Goal: Task Accomplishment & Management: Manage account settings

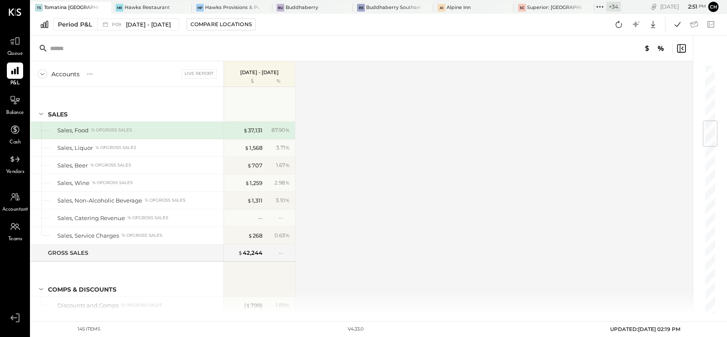
scroll to position [475, 0]
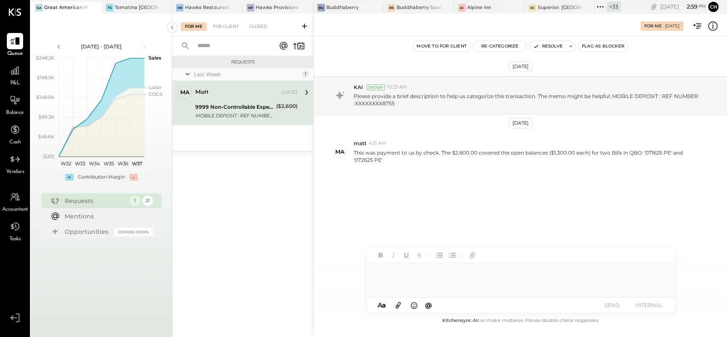
drag, startPoint x: 403, startPoint y: 267, endPoint x: 403, endPoint y: 274, distance: 7.7
click at [403, 273] on div at bounding box center [520, 280] width 308 height 34
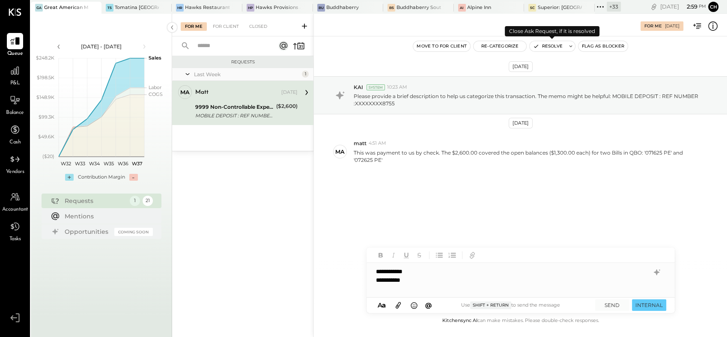
click at [547, 48] on button "Resolve" at bounding box center [547, 46] width 36 height 10
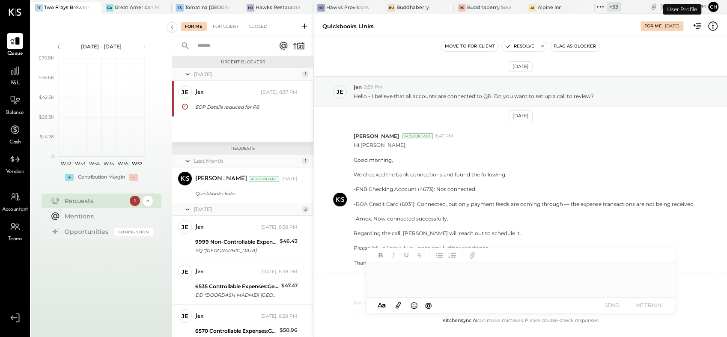
scroll to position [170, 0]
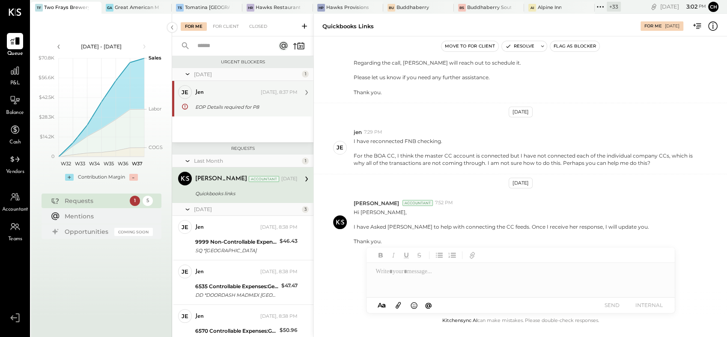
click at [211, 105] on div "EOP Details required for P8" at bounding box center [245, 107] width 100 height 9
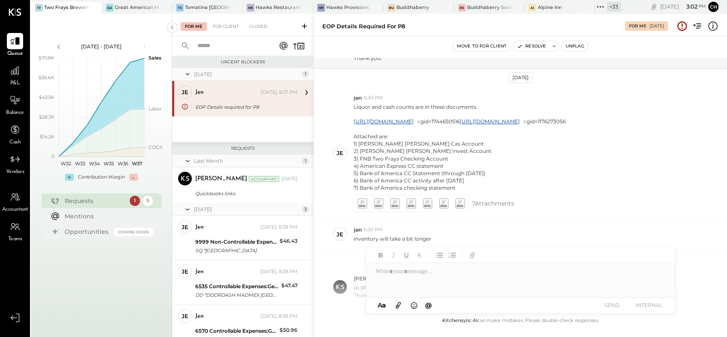
scroll to position [324, 0]
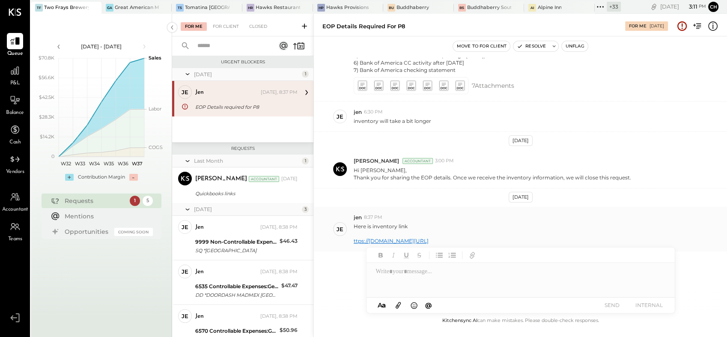
click at [428, 241] on link "ttps://[DOMAIN_NAME][URL]" at bounding box center [391, 241] width 75 height 6
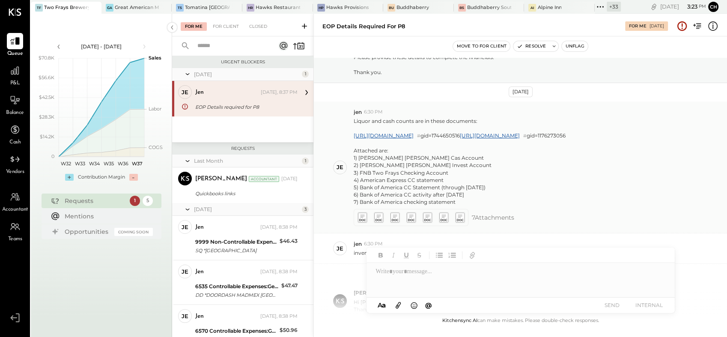
scroll to position [134, 0]
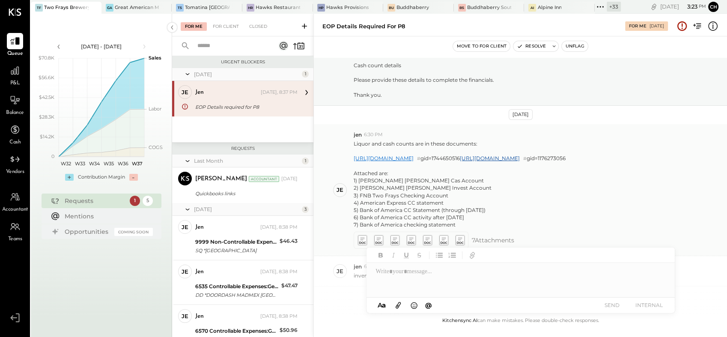
click at [401, 161] on link "https://docs.google.com/spreadsheets/d/1ysVoB82Qw4u0AjkrbZpDjAd2cAHZIHRMeXnwUXb…" at bounding box center [384, 158] width 60 height 6
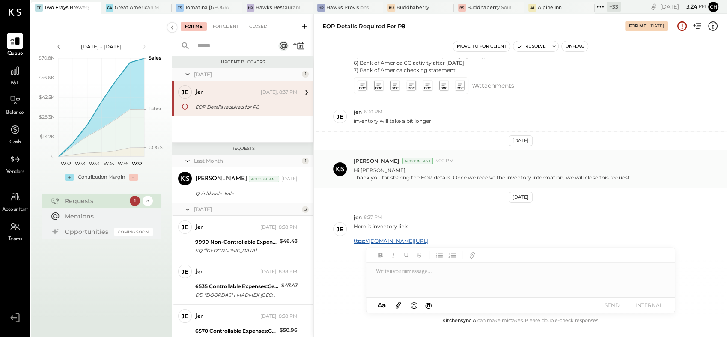
scroll to position [276, 0]
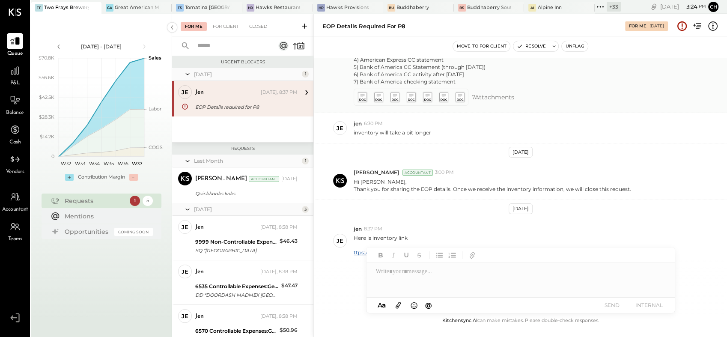
click at [443, 102] on icon at bounding box center [443, 97] width 9 height 10
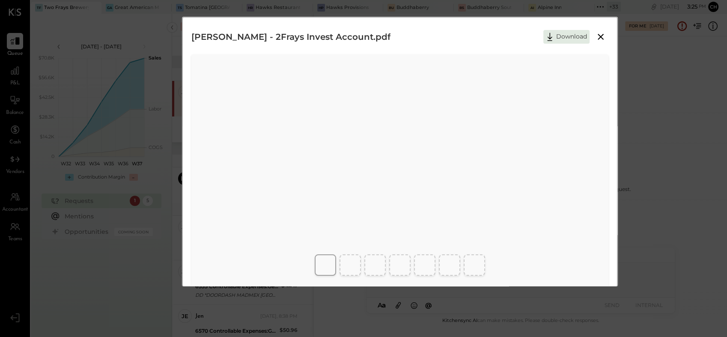
click at [603, 37] on icon at bounding box center [600, 37] width 10 height 10
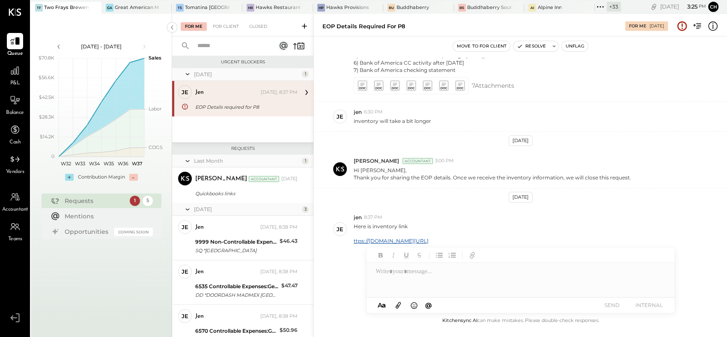
scroll to position [324, 0]
click at [476, 47] on button "Move to for client" at bounding box center [481, 46] width 57 height 10
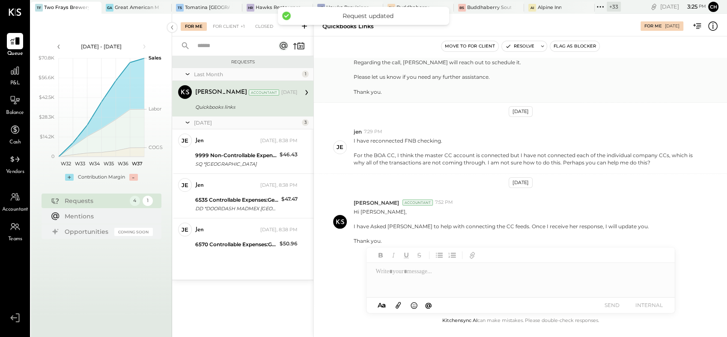
scroll to position [170, 0]
click at [229, 22] on div "For Client +1" at bounding box center [228, 26] width 41 height 9
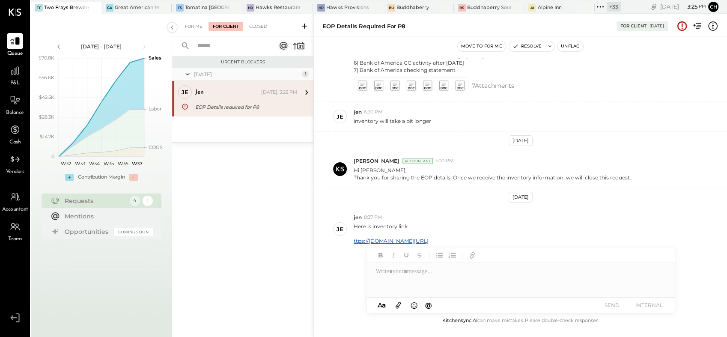
click at [487, 45] on button "Move to for me" at bounding box center [482, 46] width 48 height 10
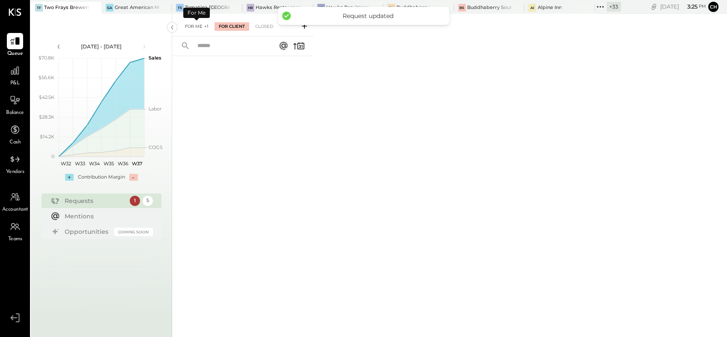
click at [195, 27] on div "For Me +1" at bounding box center [197, 26] width 32 height 9
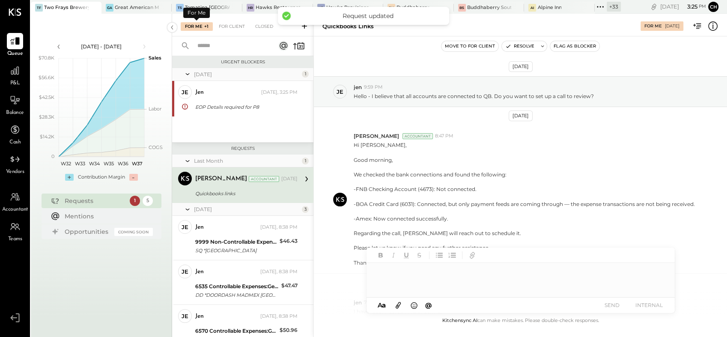
scroll to position [170, 0]
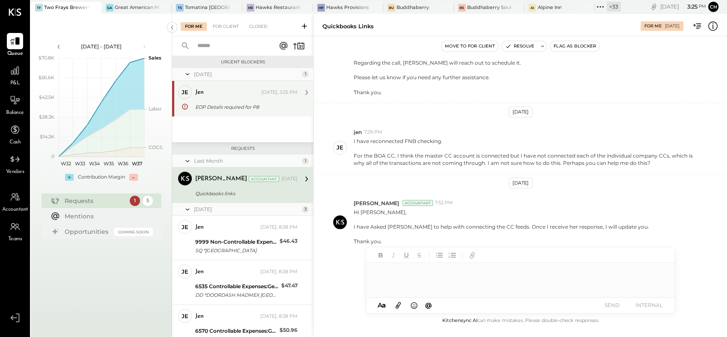
click at [233, 114] on div "je jen Owner jen Today, 3:25 PM EOP Details required for P8 Here is inventory l…" at bounding box center [242, 99] width 141 height 36
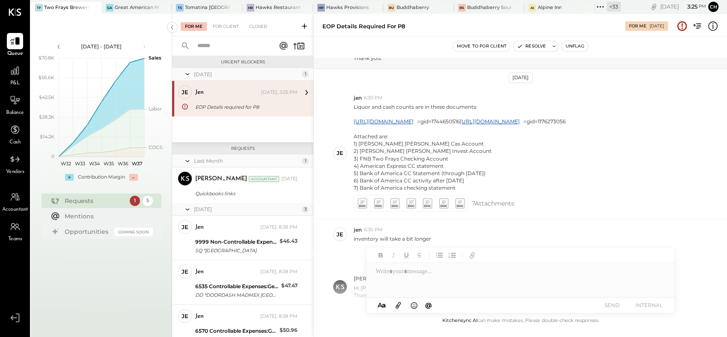
scroll to position [324, 0]
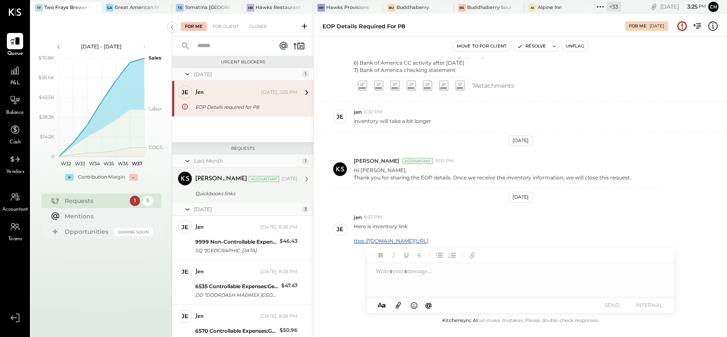
click at [214, 195] on div "Quickbooks links" at bounding box center [245, 193] width 100 height 9
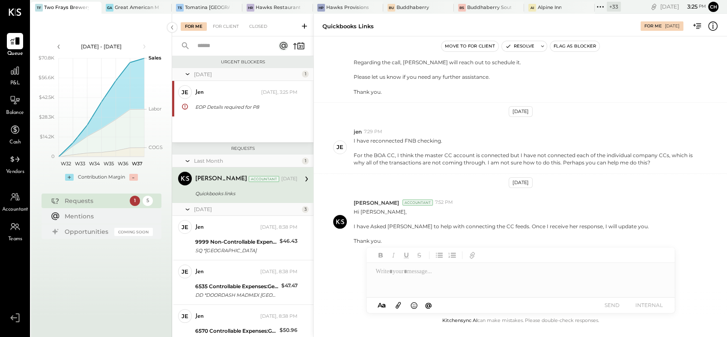
scroll to position [170, 0]
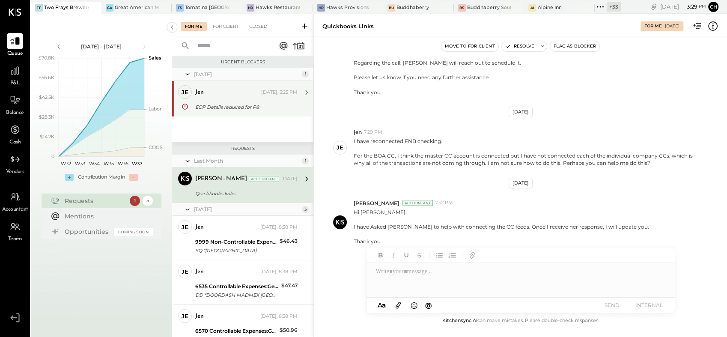
click at [224, 103] on div "EOP Details required for P8" at bounding box center [245, 107] width 100 height 9
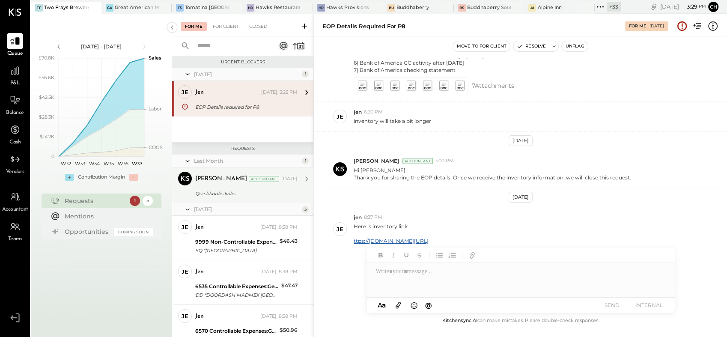
click at [210, 187] on div "Rizwan Shaikh Accountant Aug 25, 2025 Quickbooks links Hi Jennifer, I have Aske…" at bounding box center [246, 185] width 102 height 27
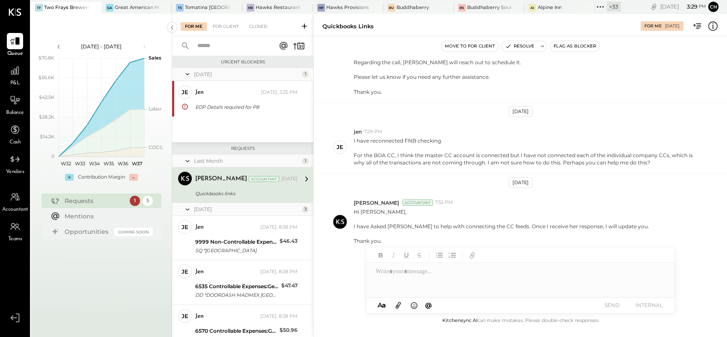
scroll to position [170, 0]
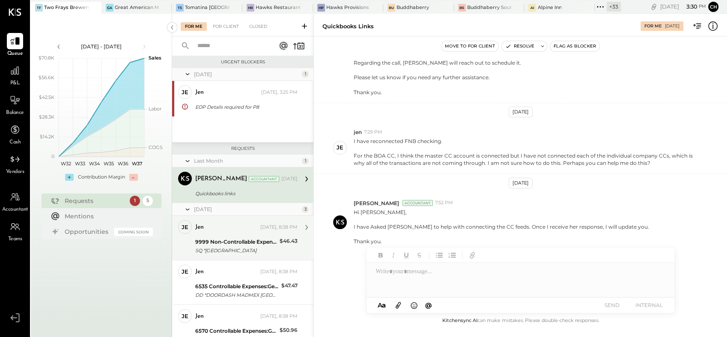
click at [217, 237] on div "9999 Non-Controllable Expenses:Other Income and Expenses:To Be Classified SQ *H…" at bounding box center [236, 246] width 82 height 19
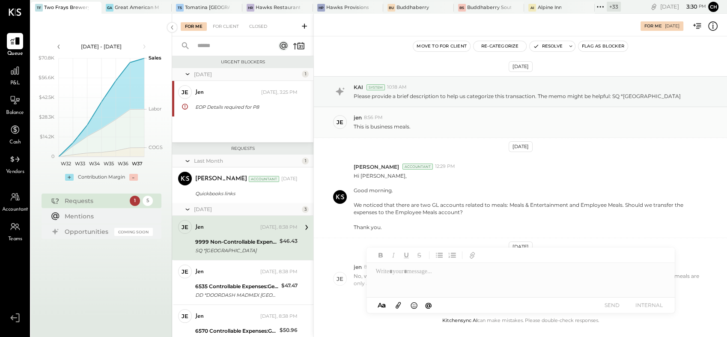
scroll to position [49, 0]
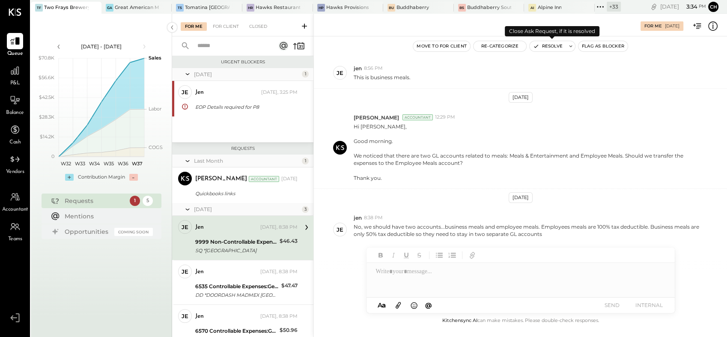
click at [551, 44] on button "Resolve" at bounding box center [547, 46] width 36 height 10
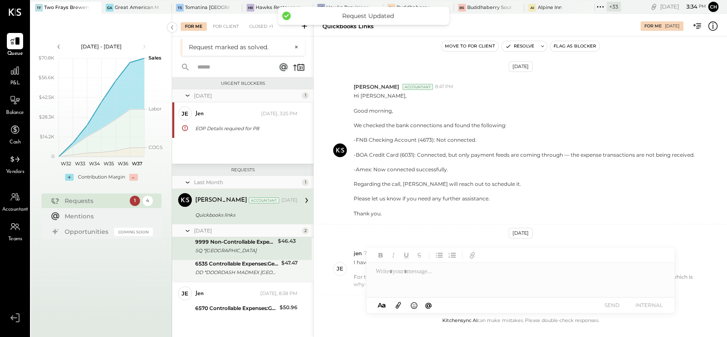
scroll to position [170, 0]
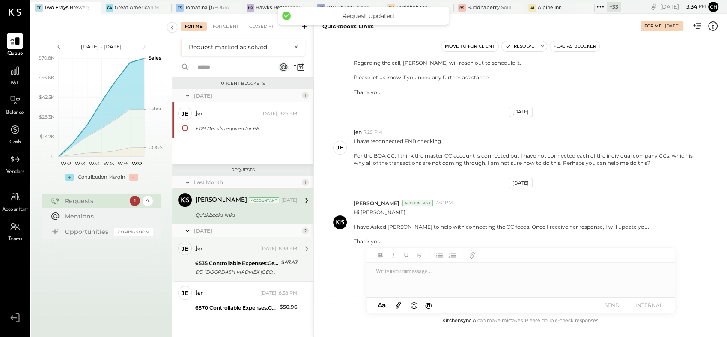
click at [220, 252] on div "jen" at bounding box center [226, 248] width 63 height 9
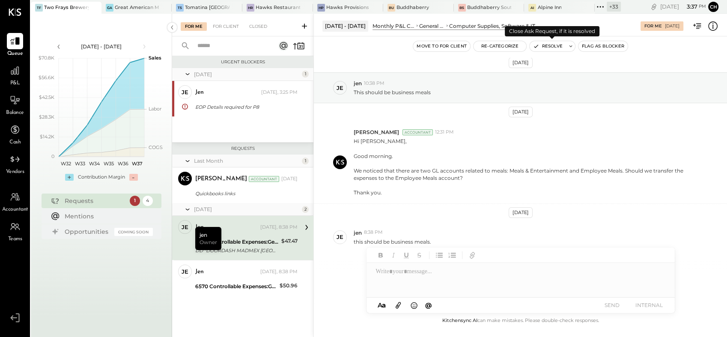
click at [553, 45] on button "Resolve" at bounding box center [547, 46] width 36 height 10
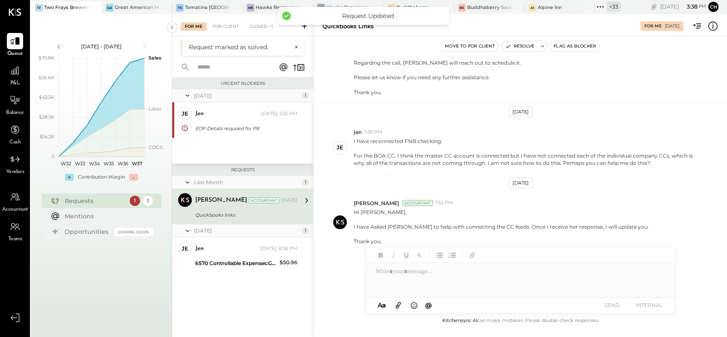
click at [244, 217] on div "Quickbooks links" at bounding box center [245, 215] width 100 height 9
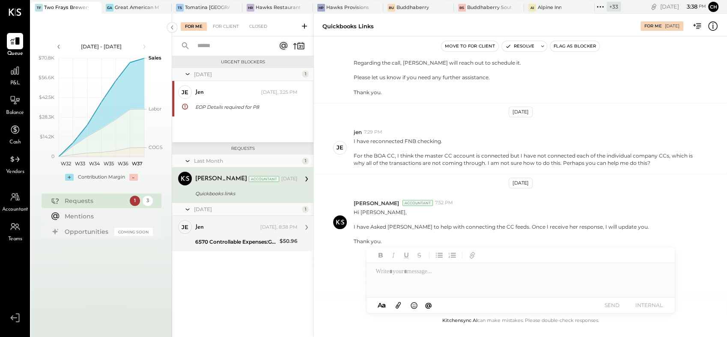
click at [223, 238] on div "6570 Controllable Expenses:General & Administrative Expenses:License & Permits" at bounding box center [236, 242] width 82 height 9
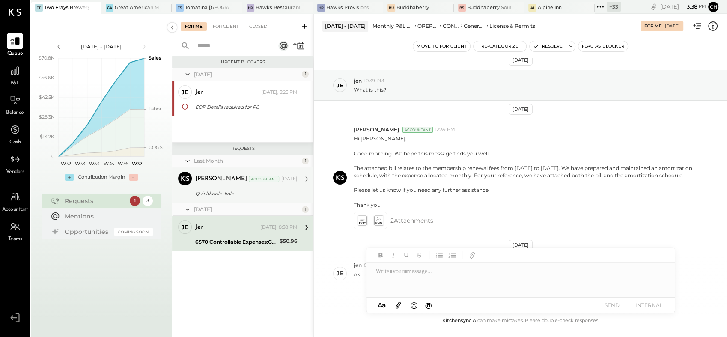
click at [218, 186] on div "Rizwan Shaikh Accountant Aug 25, 2025" at bounding box center [246, 179] width 102 height 15
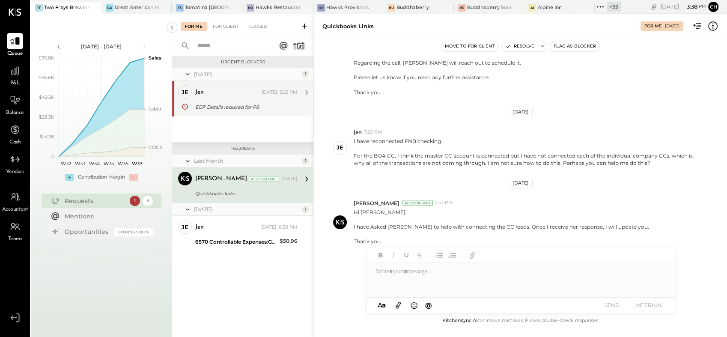
click at [251, 110] on div "EOP Details required for P8" at bounding box center [245, 107] width 100 height 9
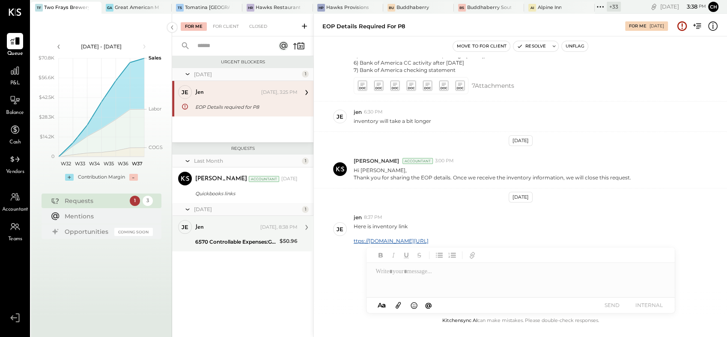
click at [227, 226] on div "jen" at bounding box center [226, 227] width 63 height 9
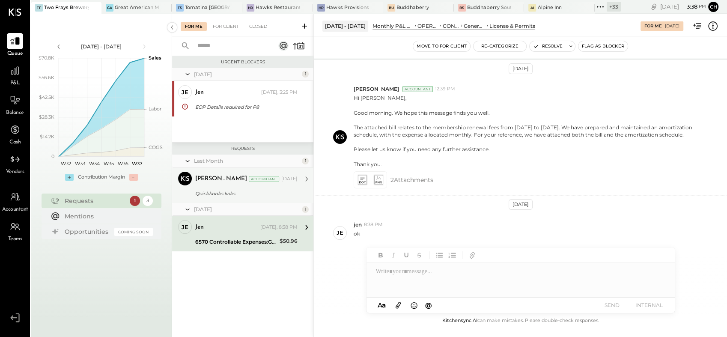
click at [238, 195] on div "Quickbooks links" at bounding box center [245, 193] width 100 height 9
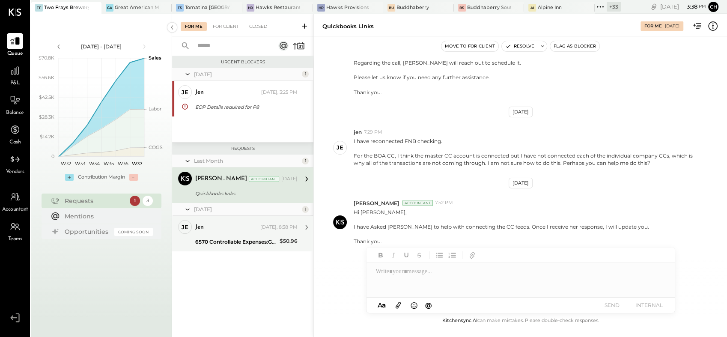
click at [231, 227] on div "jen" at bounding box center [226, 227] width 63 height 9
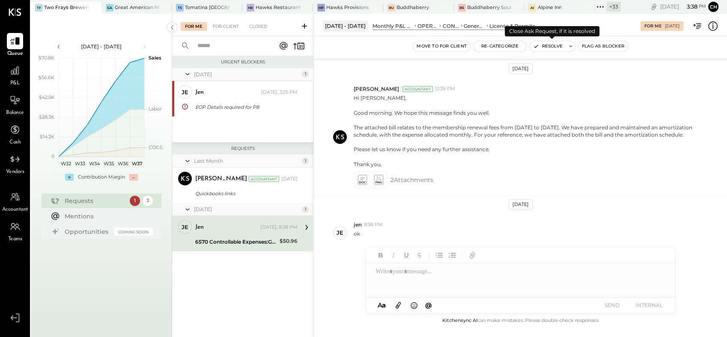
click at [545, 45] on button "Resolve" at bounding box center [547, 46] width 36 height 10
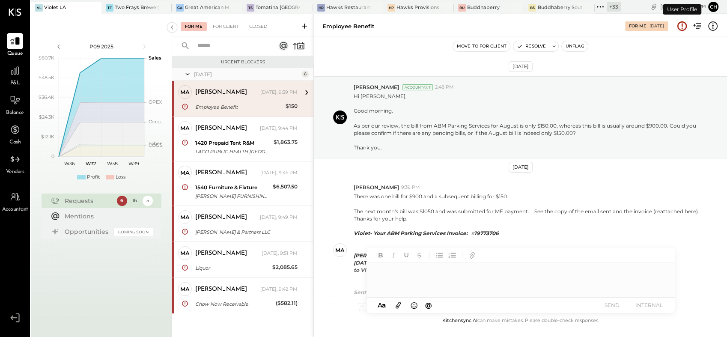
scroll to position [79, 0]
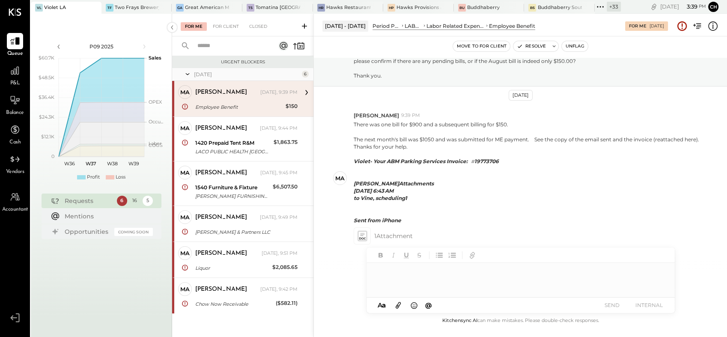
click at [228, 104] on div "Employee Benefit" at bounding box center [239, 107] width 88 height 9
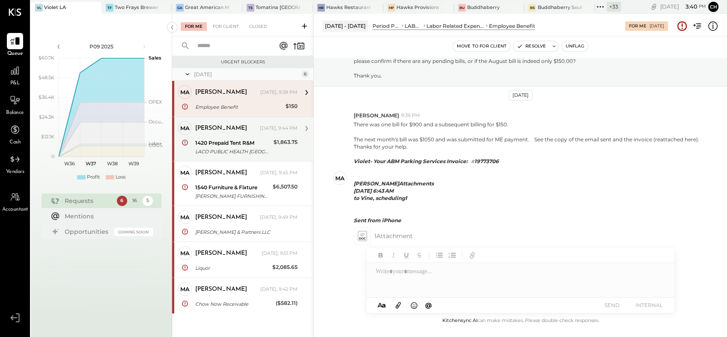
click at [244, 152] on div "LACO PUBLIC HEALTH LOS ANGELES CA" at bounding box center [233, 151] width 76 height 9
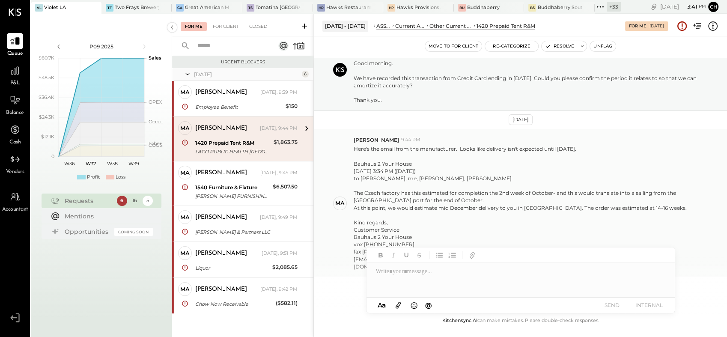
scroll to position [72, 0]
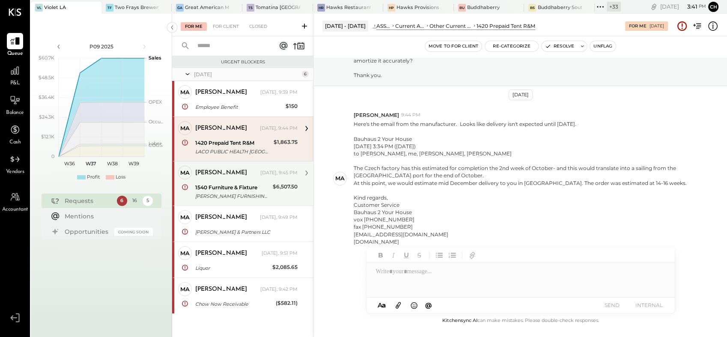
click at [229, 185] on div "1540 Furniture & Fixture" at bounding box center [232, 187] width 75 height 9
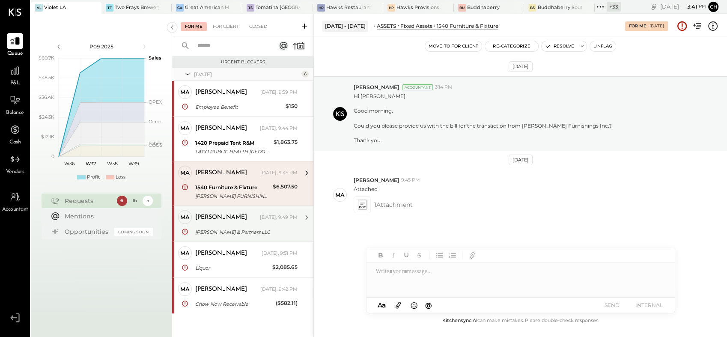
click at [220, 216] on div "Margaret" at bounding box center [221, 217] width 52 height 9
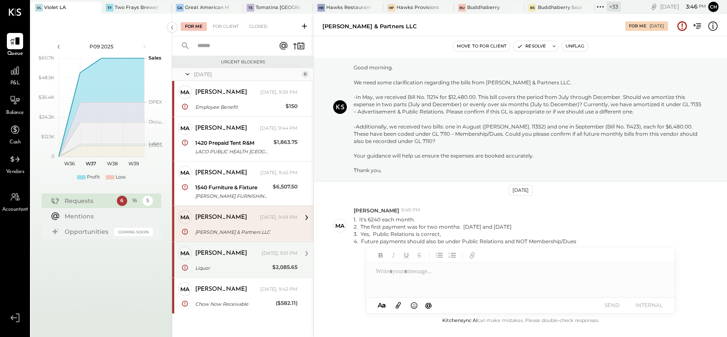
click at [248, 266] on div "Liquor" at bounding box center [232, 268] width 74 height 9
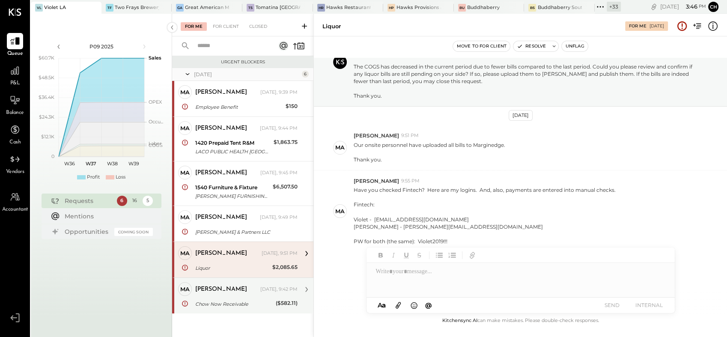
click at [254, 300] on div "Chow Now Receivable" at bounding box center [234, 304] width 78 height 9
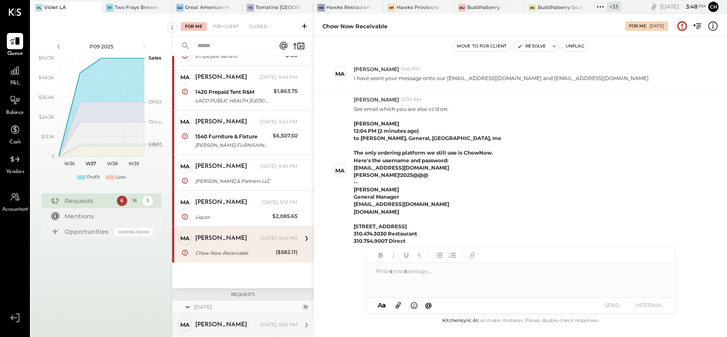
scroll to position [285, 0]
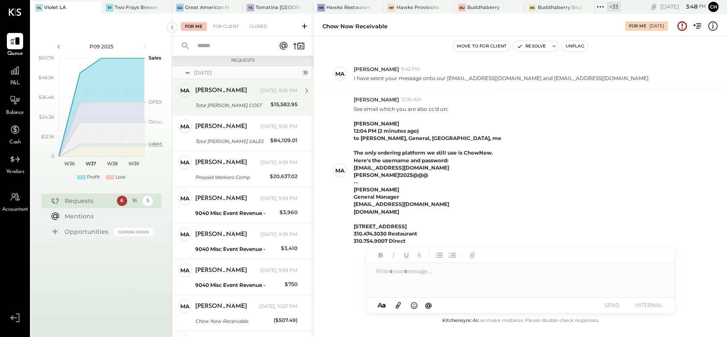
click at [226, 101] on div "Total BEV COST" at bounding box center [231, 105] width 73 height 9
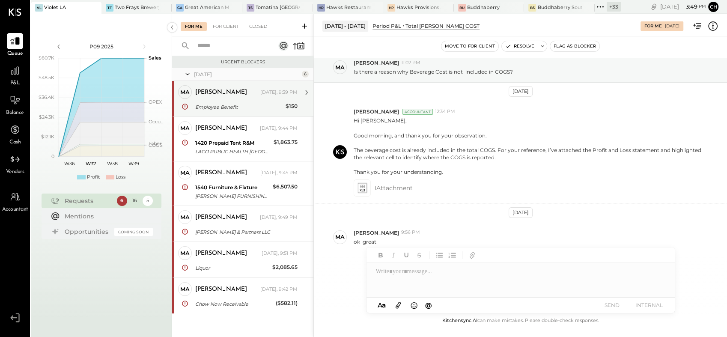
click at [241, 105] on div "Employee Benefit" at bounding box center [239, 107] width 88 height 9
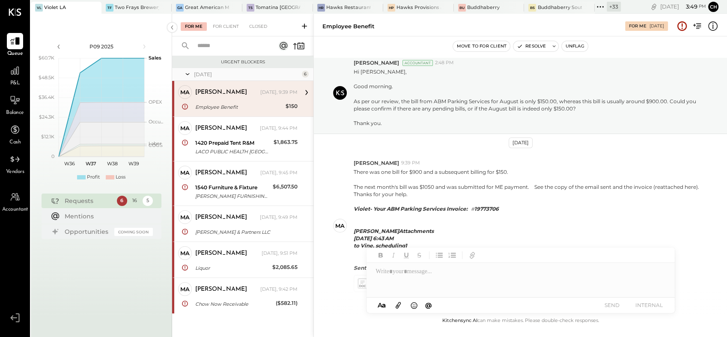
scroll to position [79, 0]
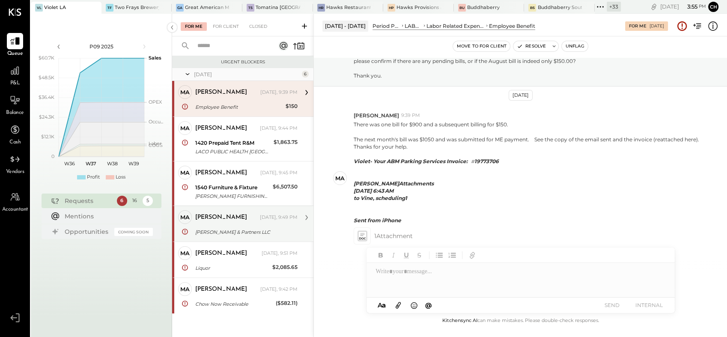
click at [218, 218] on div "Margaret" at bounding box center [221, 217] width 52 height 9
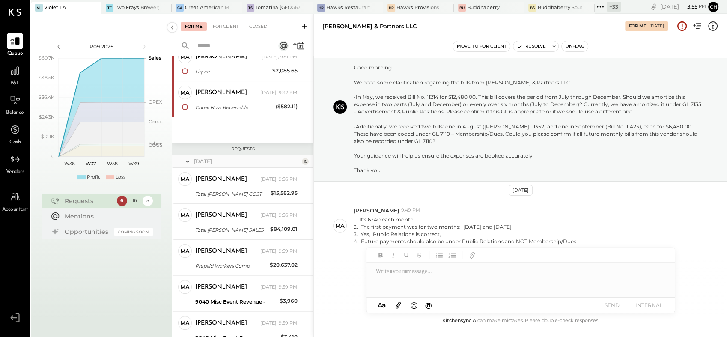
scroll to position [238, 0]
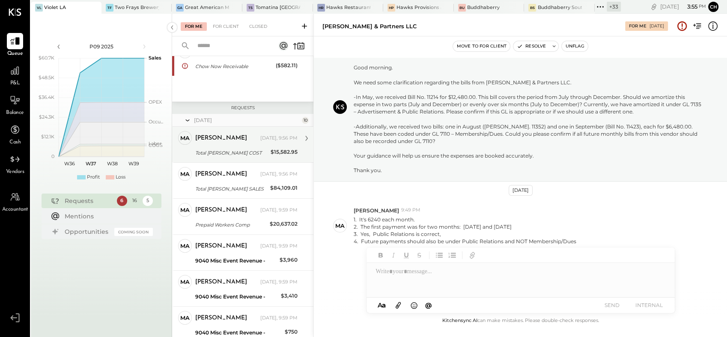
click at [213, 156] on div "Total BEV COST" at bounding box center [231, 153] width 73 height 9
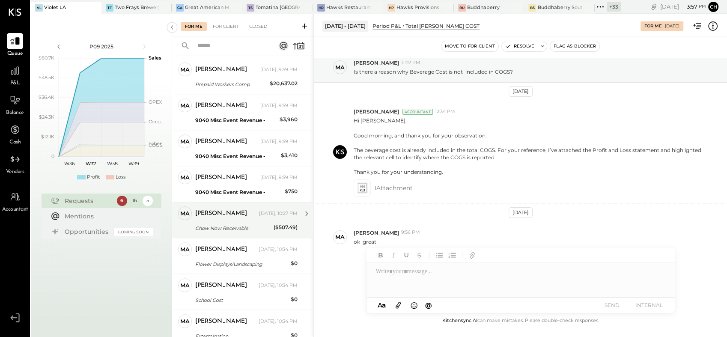
scroll to position [413, 0]
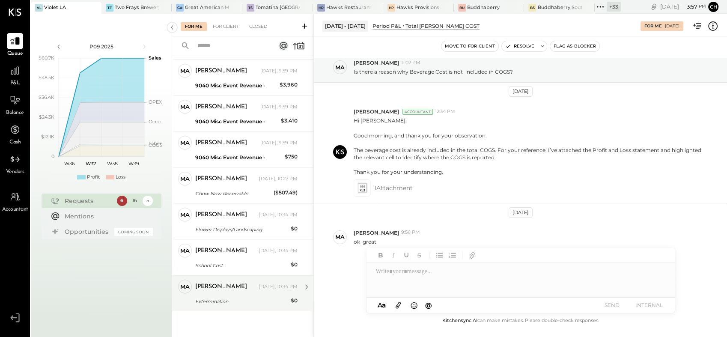
click at [242, 297] on div "Extermination" at bounding box center [241, 301] width 93 height 9
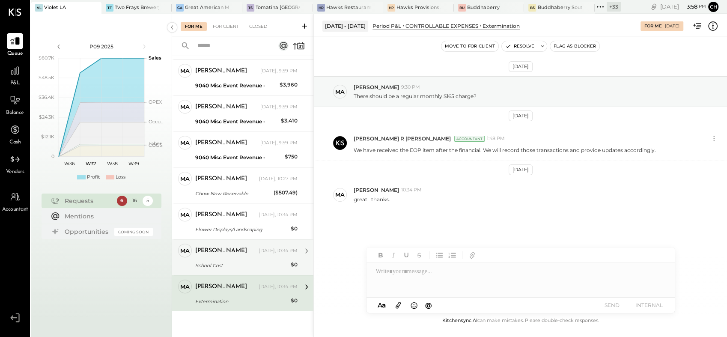
click at [236, 256] on div "Margaret Yesterday, 10:34 PM" at bounding box center [246, 251] width 102 height 12
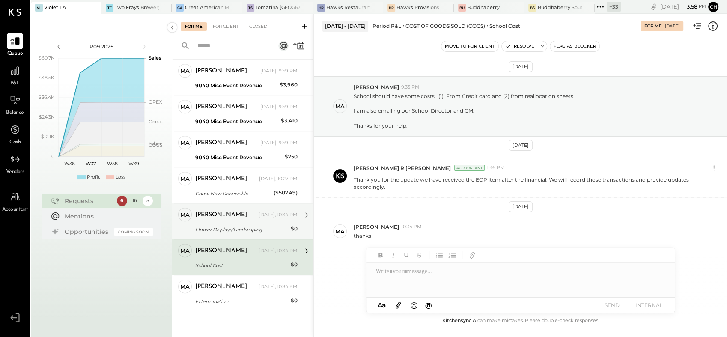
click at [232, 211] on div "Margaret" at bounding box center [226, 215] width 62 height 9
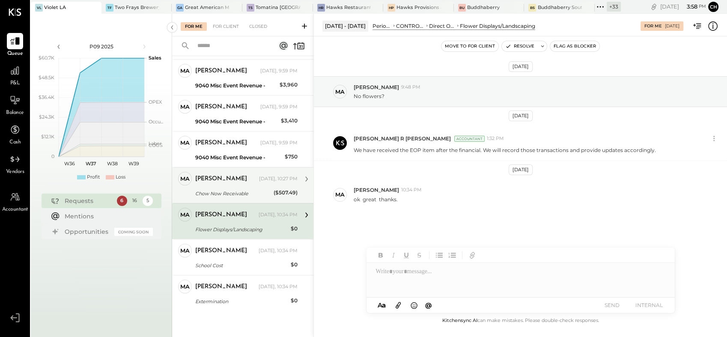
click at [235, 193] on div "Chow Now Receivable" at bounding box center [233, 193] width 76 height 9
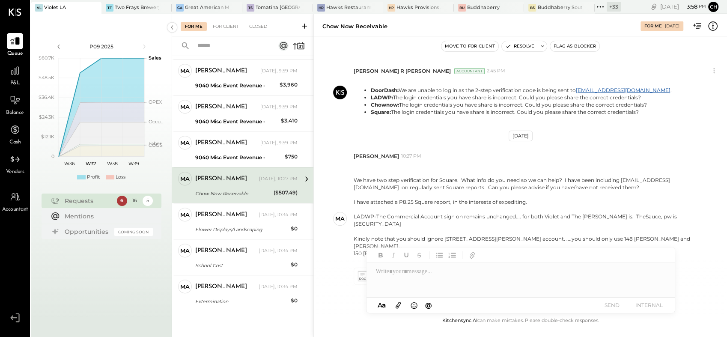
scroll to position [405, 0]
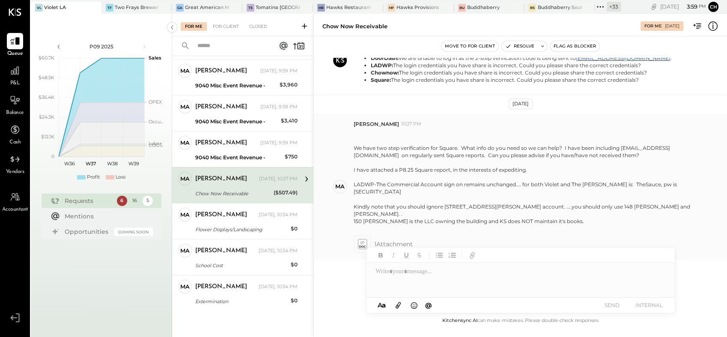
click at [366, 239] on icon at bounding box center [362, 243] width 9 height 9
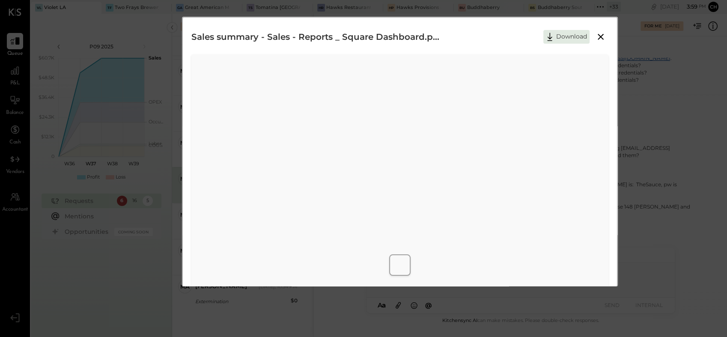
click at [599, 28] on div "Sales summary - Sales - Reports _ Square Dashboard.pdf Download" at bounding box center [399, 36] width 417 height 21
click at [595, 35] on icon at bounding box center [600, 37] width 10 height 10
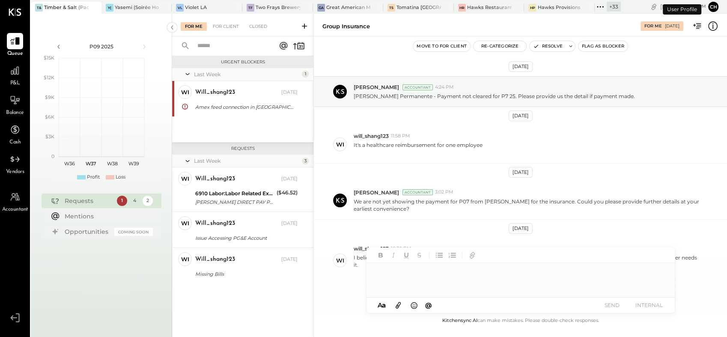
scroll to position [24, 0]
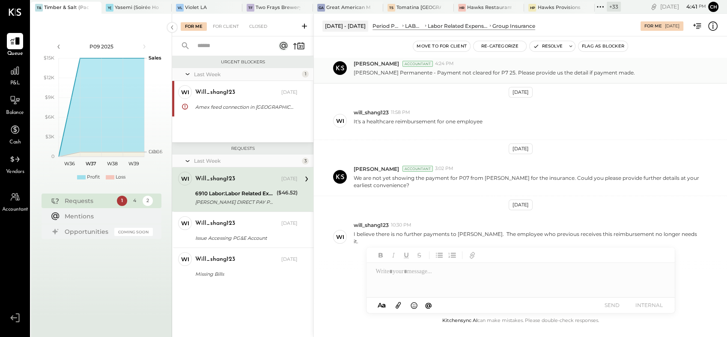
click at [674, 60] on div "[PERSON_NAME] Accountant 4:24 PM" at bounding box center [537, 63] width 366 height 7
